Goal: Information Seeking & Learning: Learn about a topic

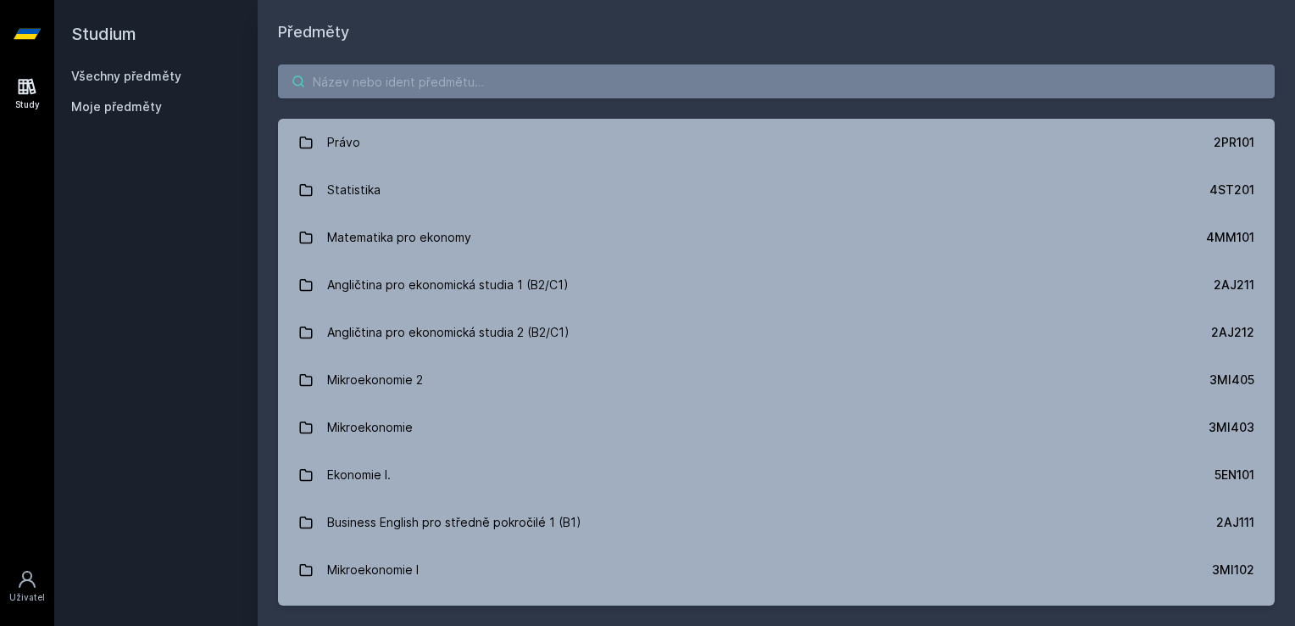
click at [360, 80] on input "search" at bounding box center [776, 81] width 997 height 34
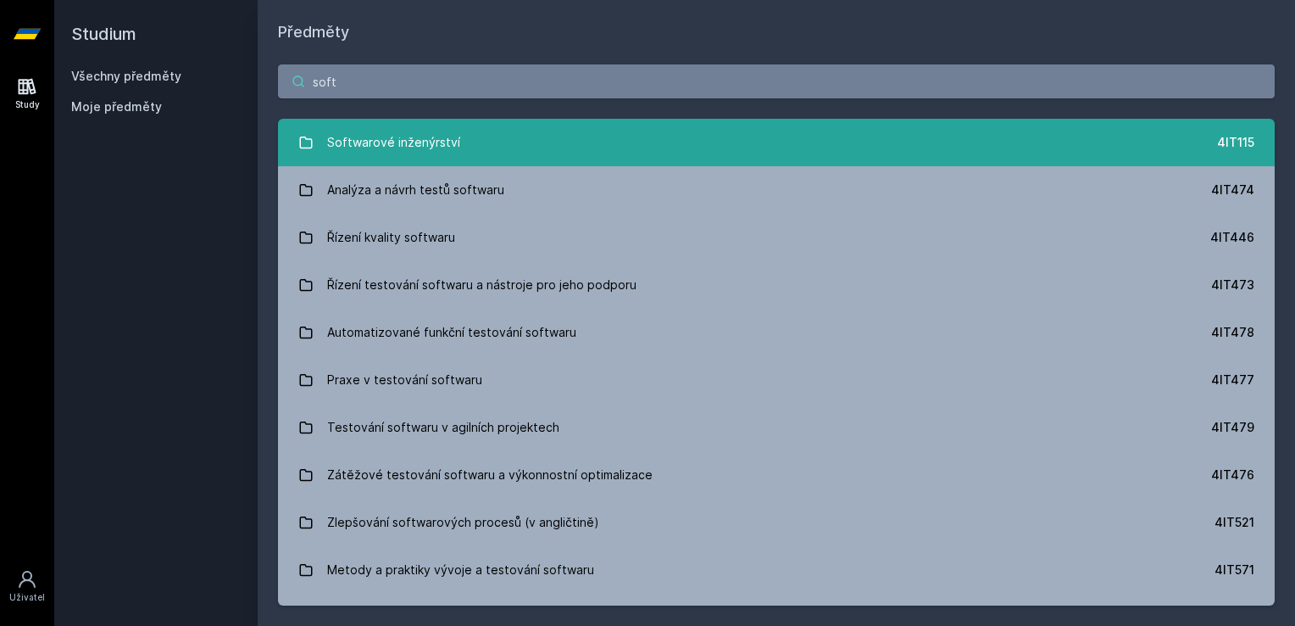
type input "soft"
click at [381, 134] on div "Softwarové inženýrství" at bounding box center [393, 142] width 133 height 34
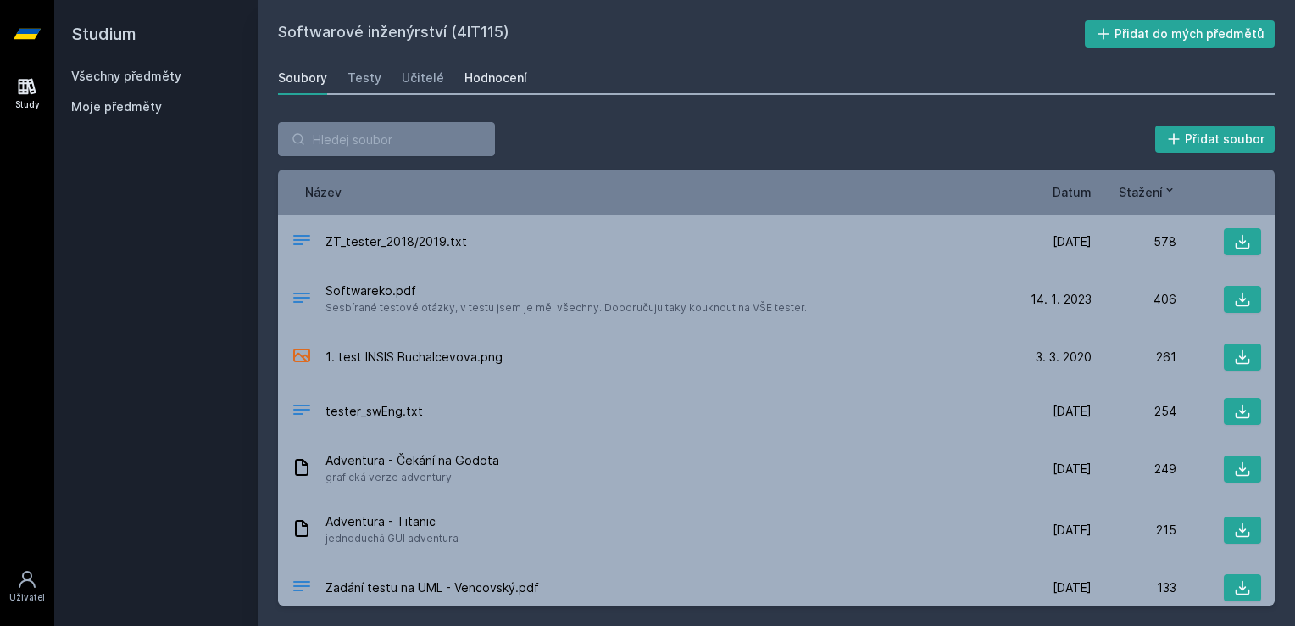
click at [465, 81] on div "Hodnocení" at bounding box center [496, 78] width 63 height 17
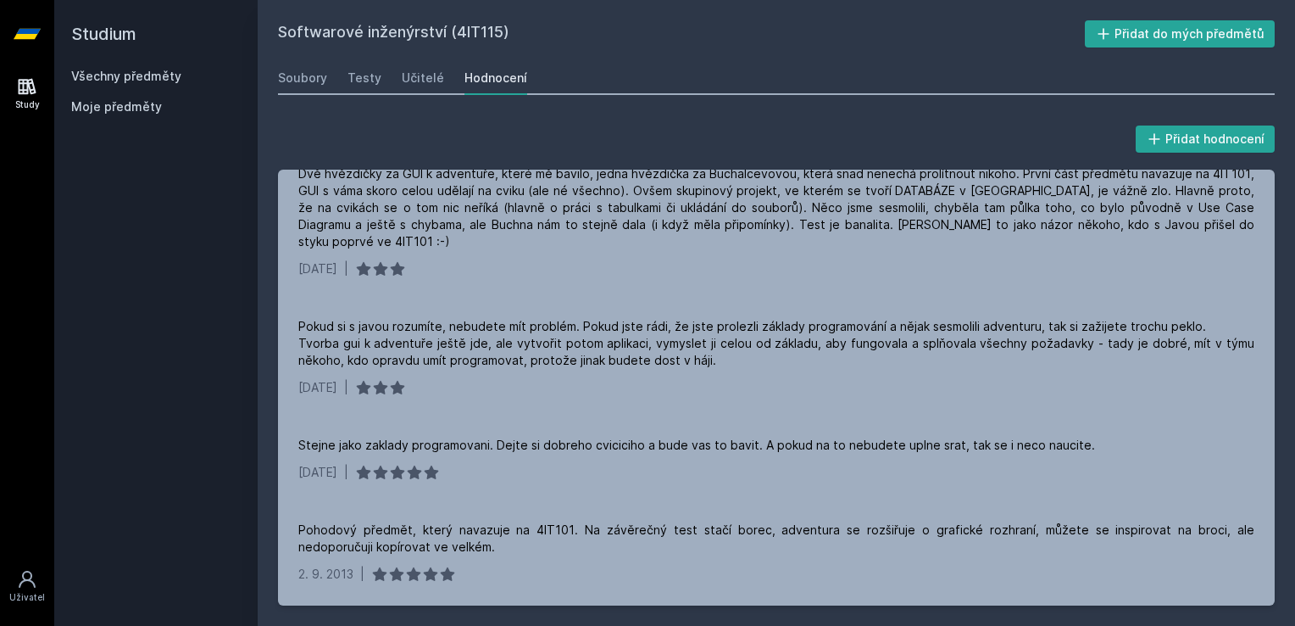
scroll to position [1079, 0]
click at [419, 81] on div "Učitelé" at bounding box center [423, 78] width 42 height 17
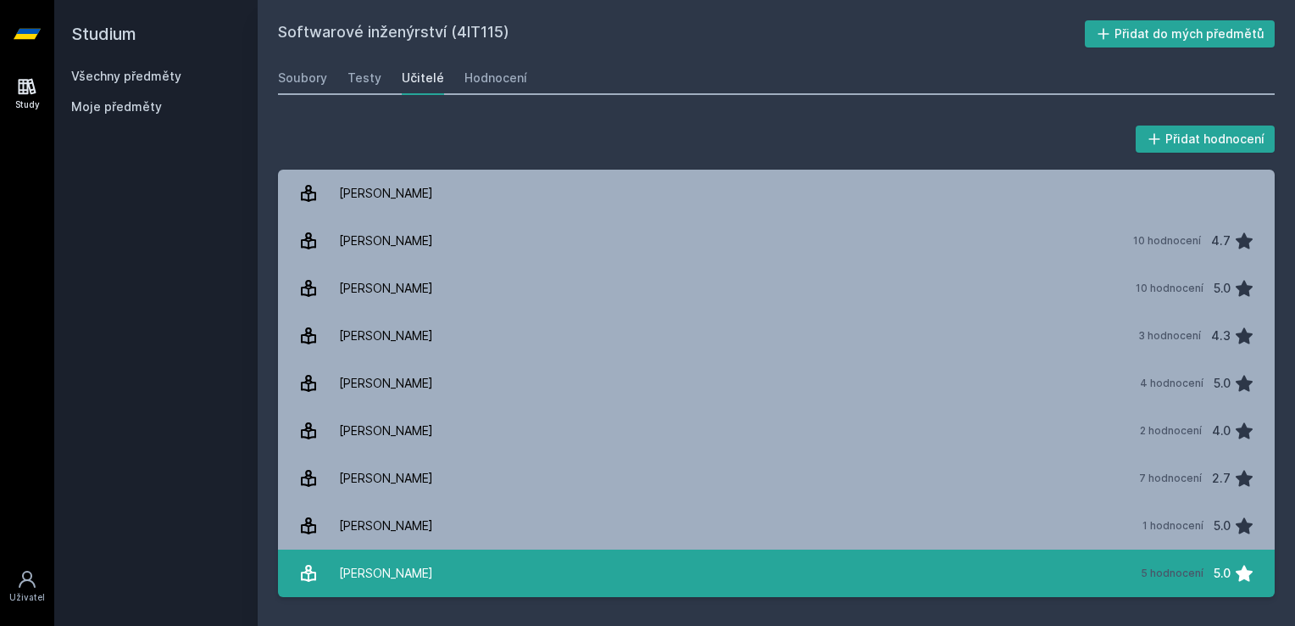
click at [552, 551] on link "[PERSON_NAME] 5 hodnocení 5.0" at bounding box center [776, 572] width 997 height 47
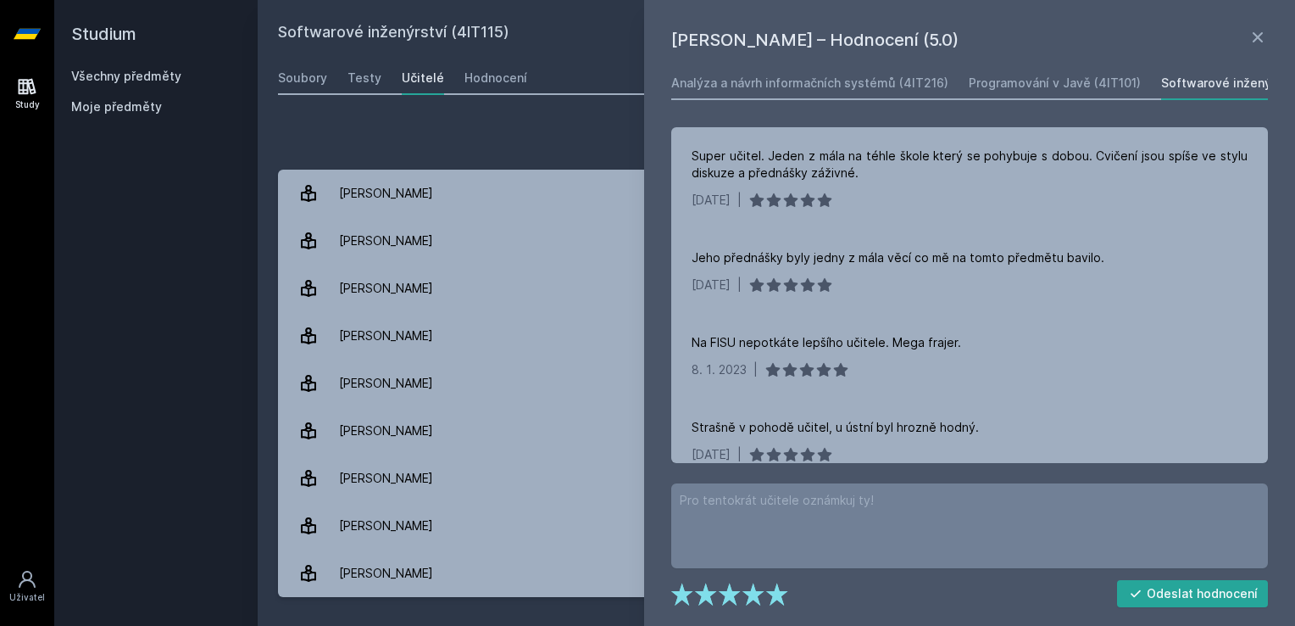
click at [393, 156] on div "Přidat hodnocení [PERSON_NAME] – Hodnocení (5.0) Analýza a návrh informačních s…" at bounding box center [776, 359] width 997 height 475
click at [1255, 54] on div "[PERSON_NAME] – Hodnocení (5.0) Analýza a návrh informačních systémů (4IT216) P…" at bounding box center [969, 313] width 651 height 626
